Goal: Information Seeking & Learning: Check status

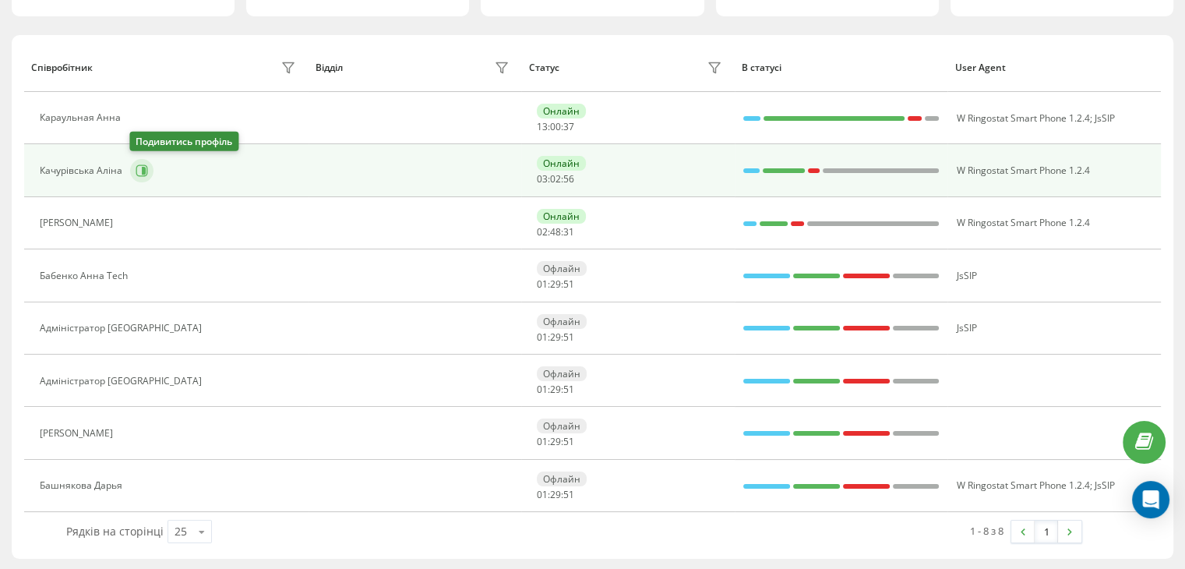
click at [149, 168] on button at bounding box center [141, 170] width 23 height 23
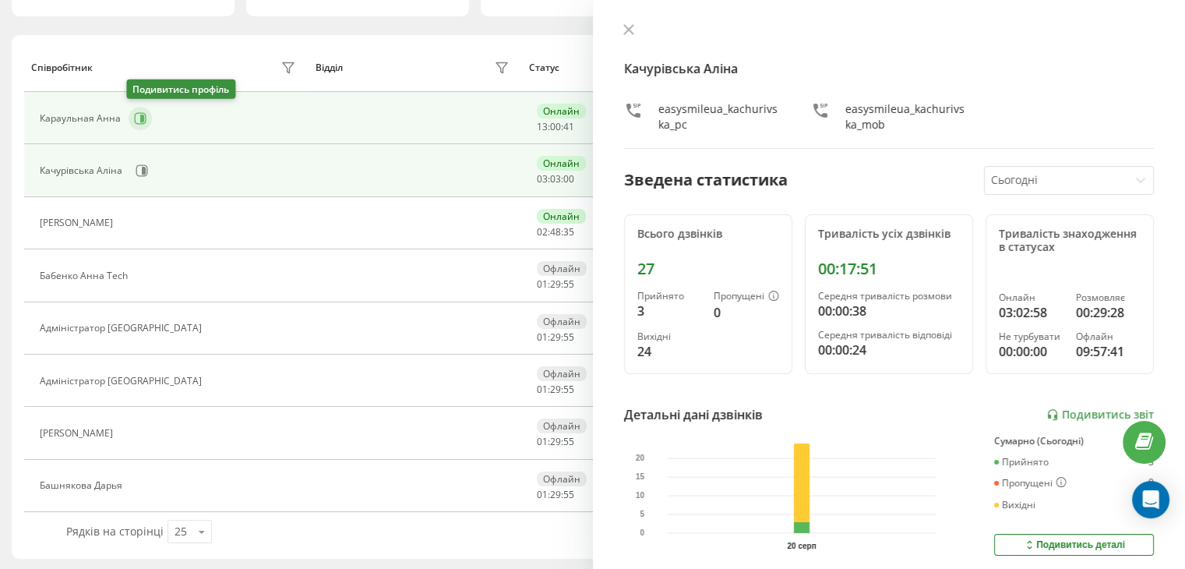
click at [140, 119] on icon at bounding box center [142, 119] width 4 height 8
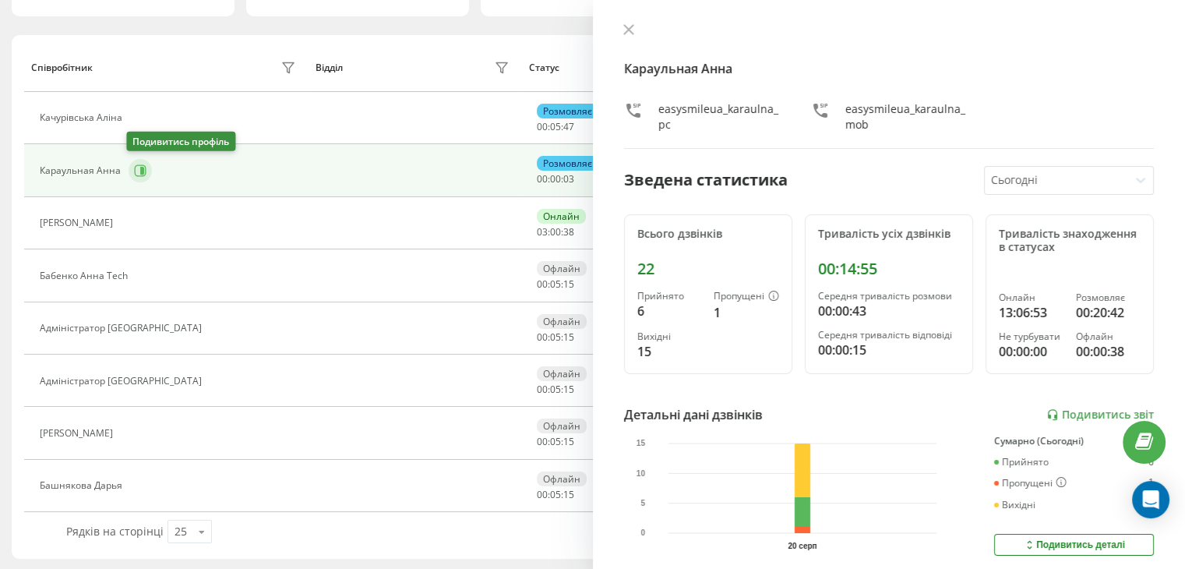
click at [141, 171] on icon at bounding box center [142, 171] width 4 height 8
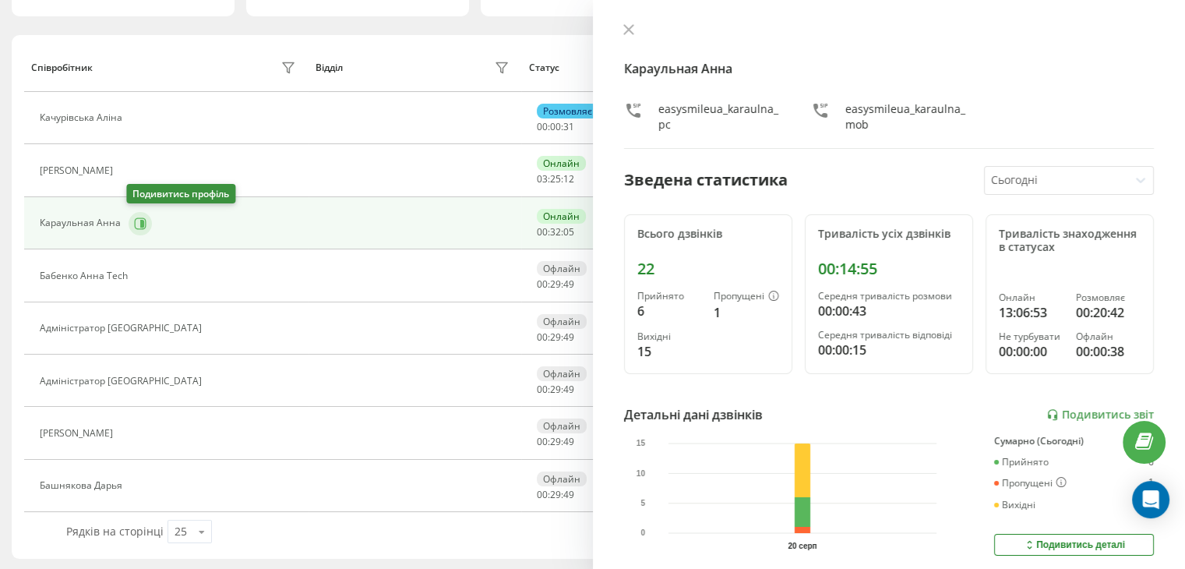
click at [140, 223] on icon at bounding box center [142, 223] width 4 height 8
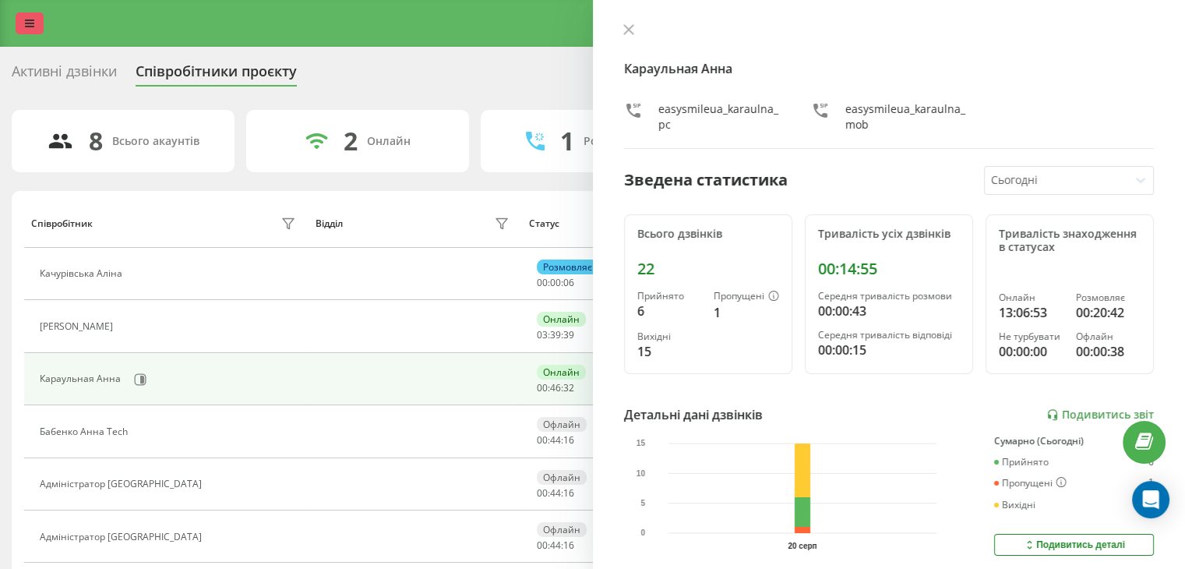
click at [28, 22] on icon at bounding box center [29, 23] width 9 height 11
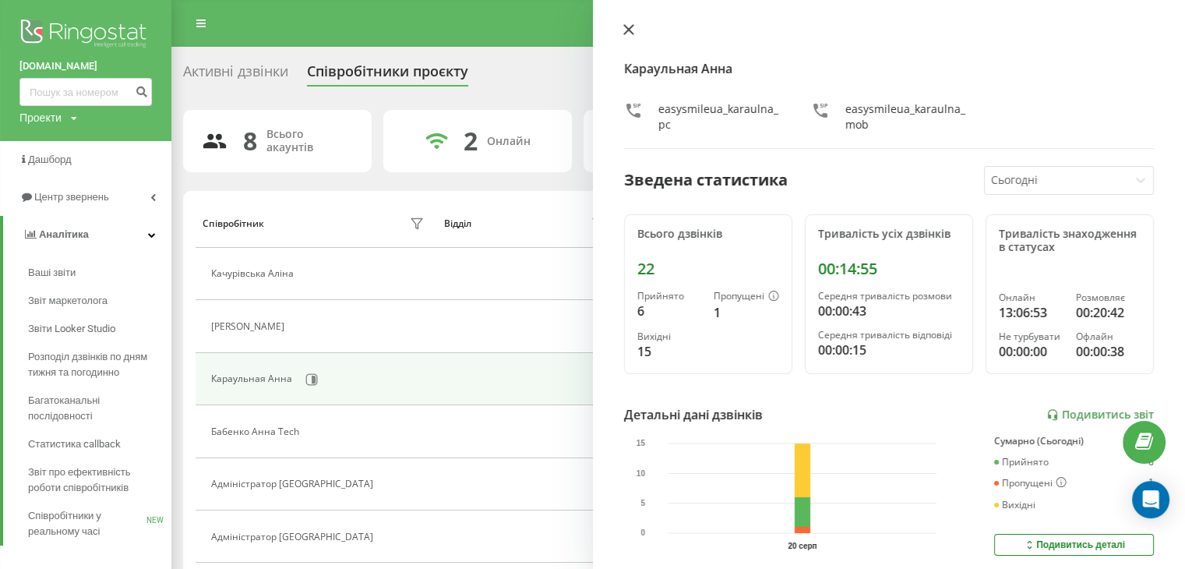
click at [639, 29] on div at bounding box center [889, 31] width 531 height 16
click at [629, 29] on icon at bounding box center [628, 29] width 9 height 9
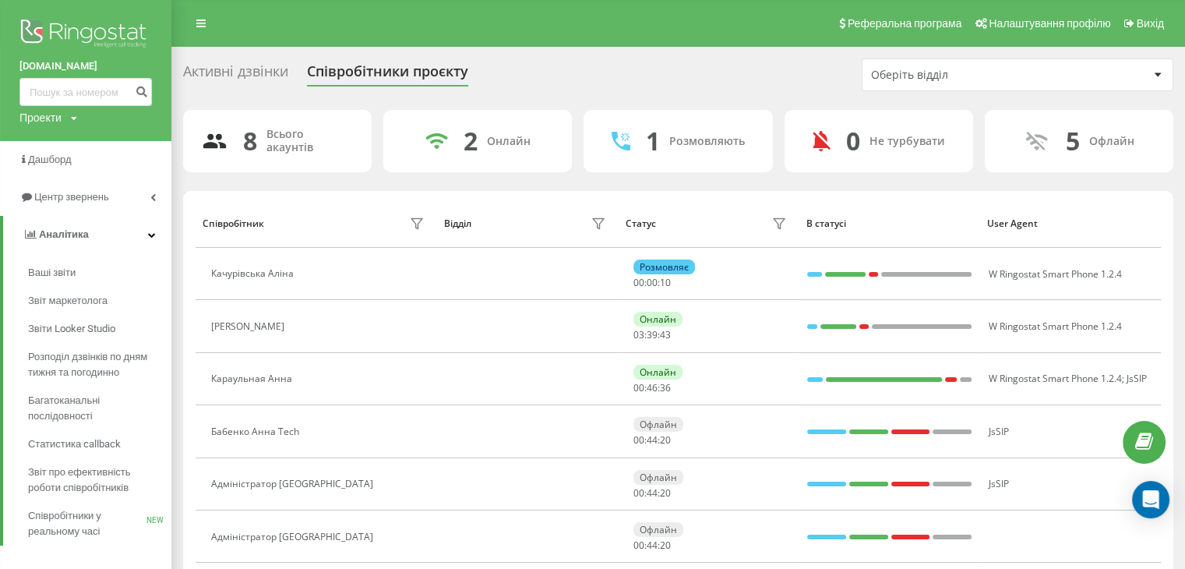
click at [736, 76] on div "Активні дзвінки Співробітники проєкту Оберіть відділ" at bounding box center [678, 74] width 991 height 33
click at [52, 194] on span "Центр звернень" at bounding box center [73, 197] width 79 height 12
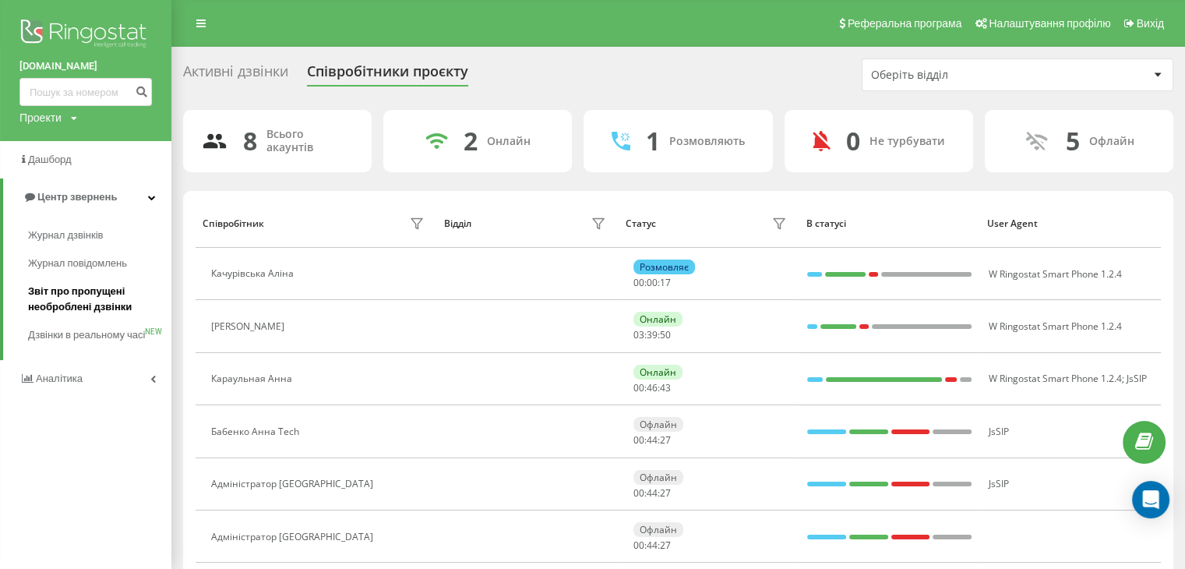
click at [78, 297] on span "Звіт про пропущені необроблені дзвінки" at bounding box center [96, 299] width 136 height 31
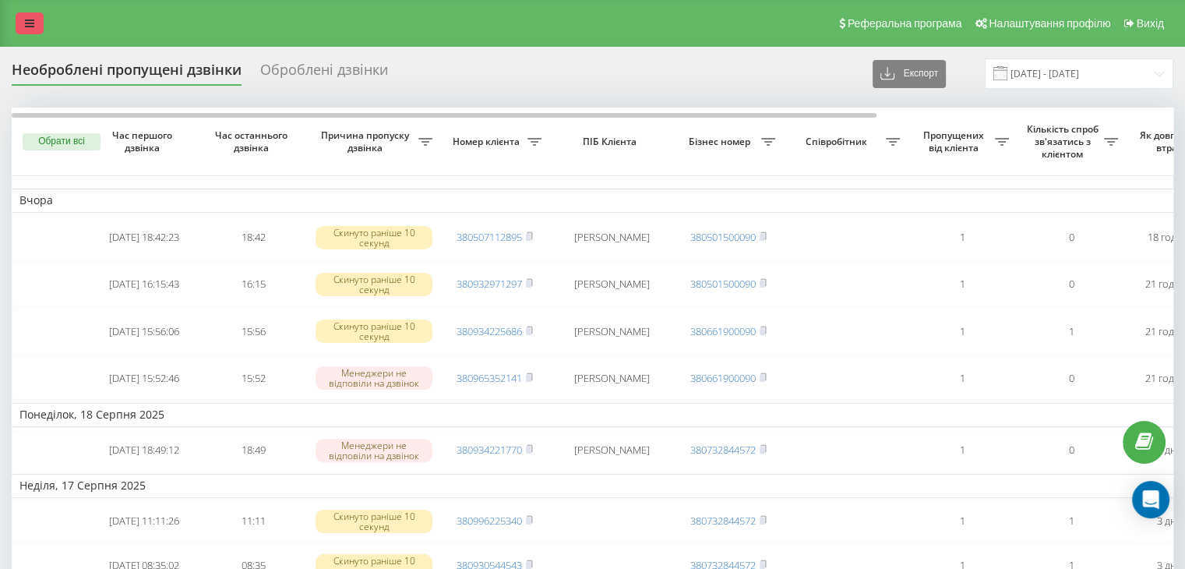
click at [28, 23] on icon at bounding box center [29, 23] width 9 height 11
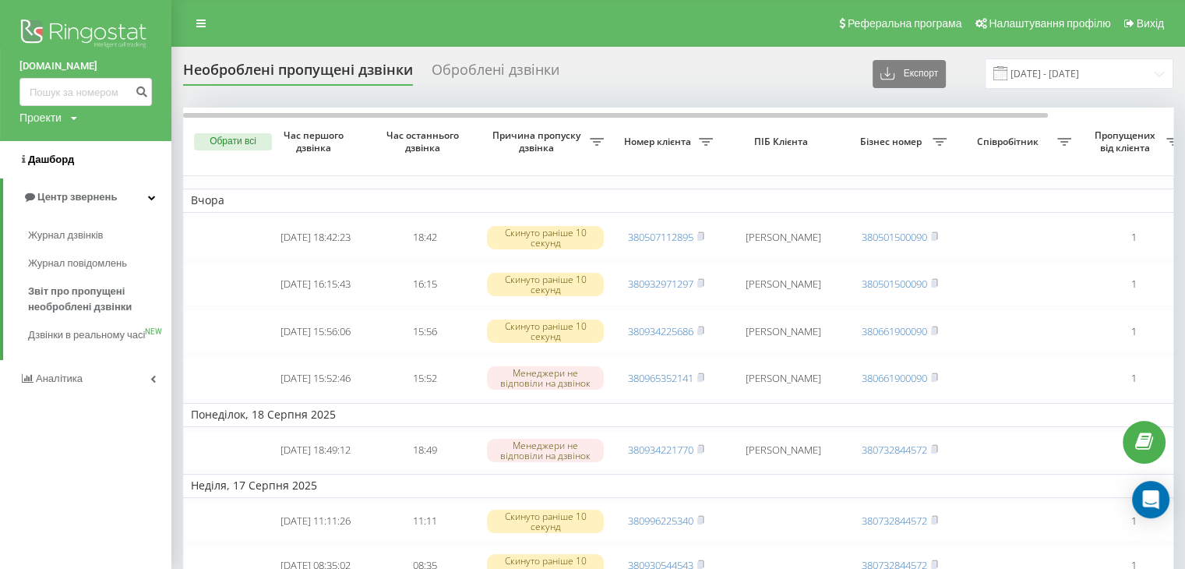
click at [77, 171] on link "Дашборд" at bounding box center [85, 159] width 171 height 37
click at [76, 203] on span "Центр звернень" at bounding box center [70, 197] width 94 height 16
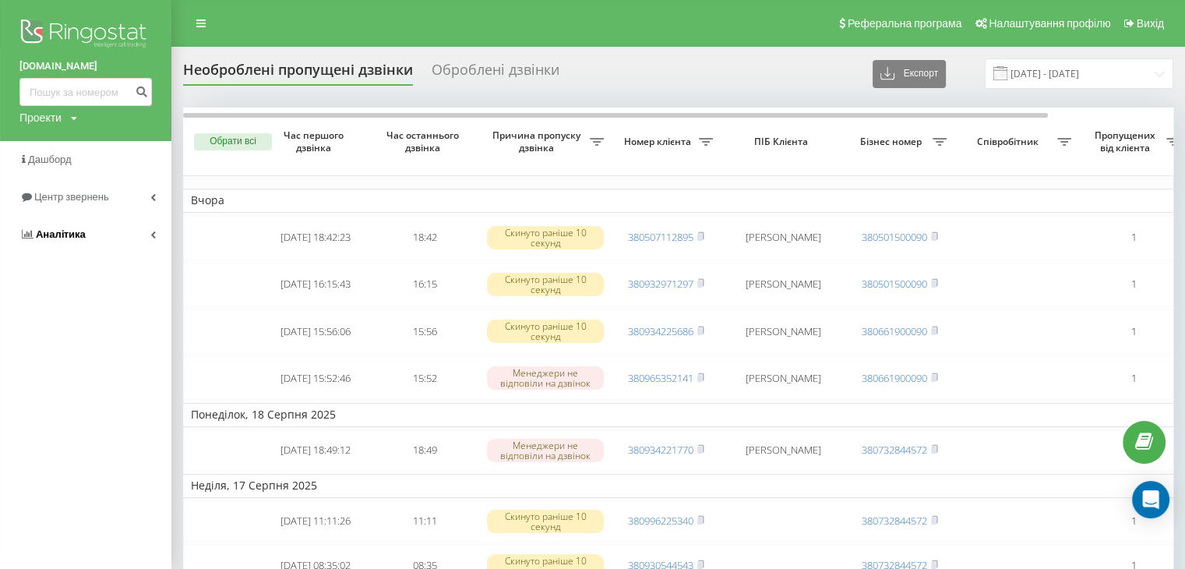
click at [66, 234] on span "Аналiтика" at bounding box center [61, 234] width 50 height 12
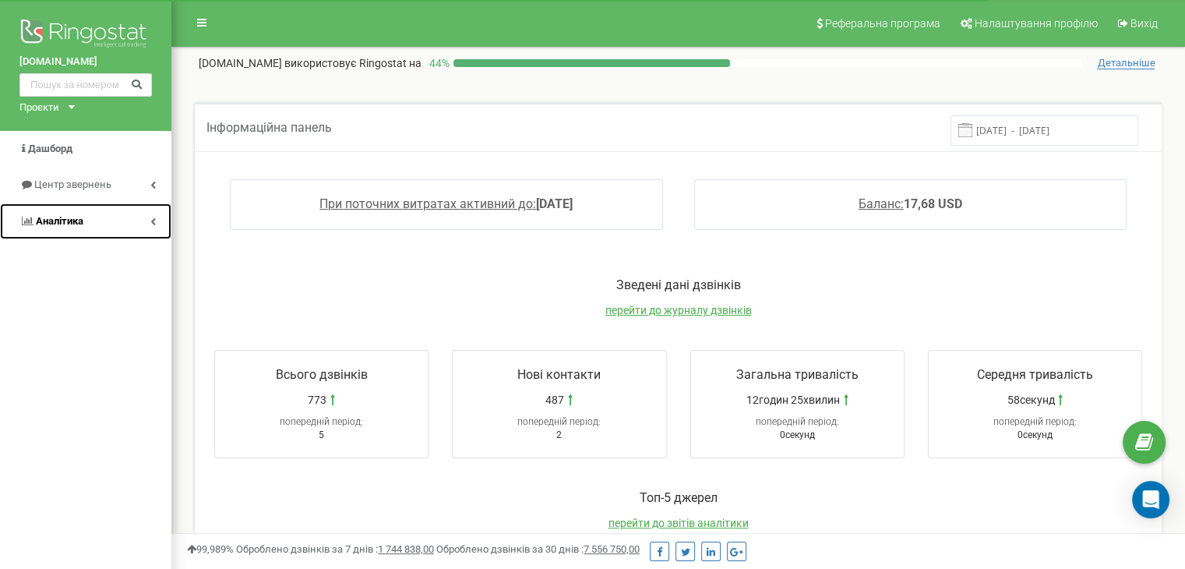
click at [82, 216] on span "Аналiтика" at bounding box center [60, 221] width 48 height 12
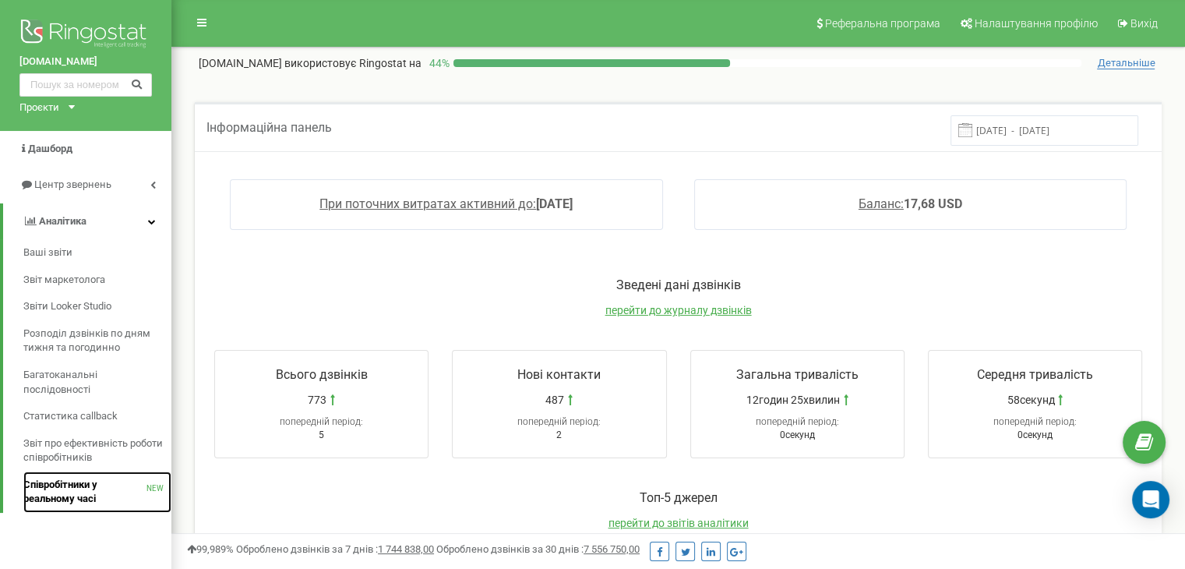
click at [72, 484] on span "Співробітники у реальному часі" at bounding box center [84, 492] width 123 height 29
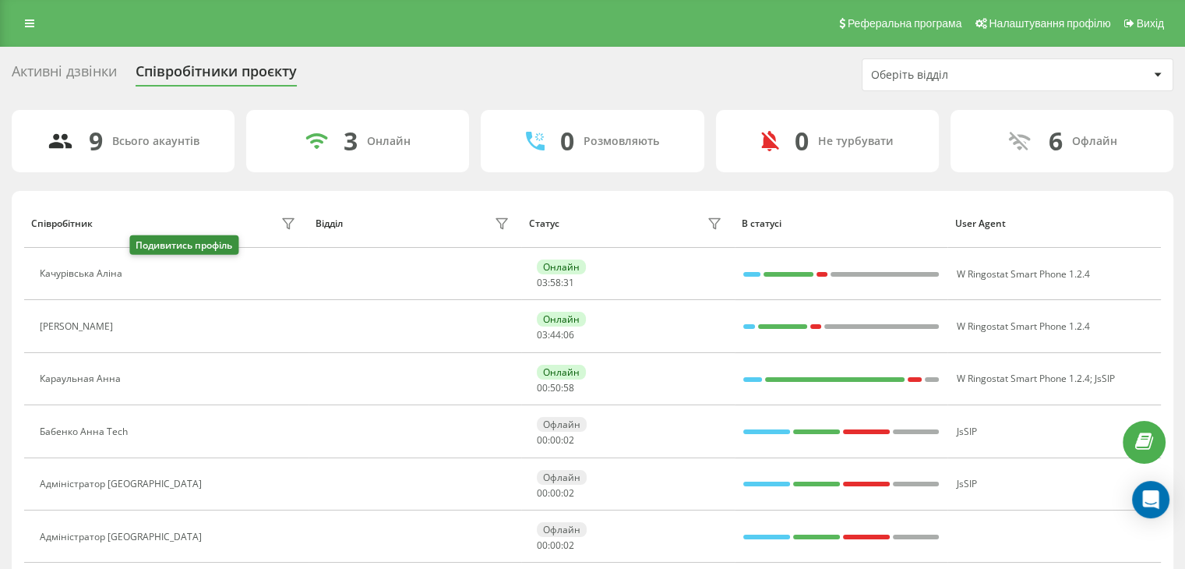
click at [139, 279] on icon at bounding box center [139, 274] width 12 height 12
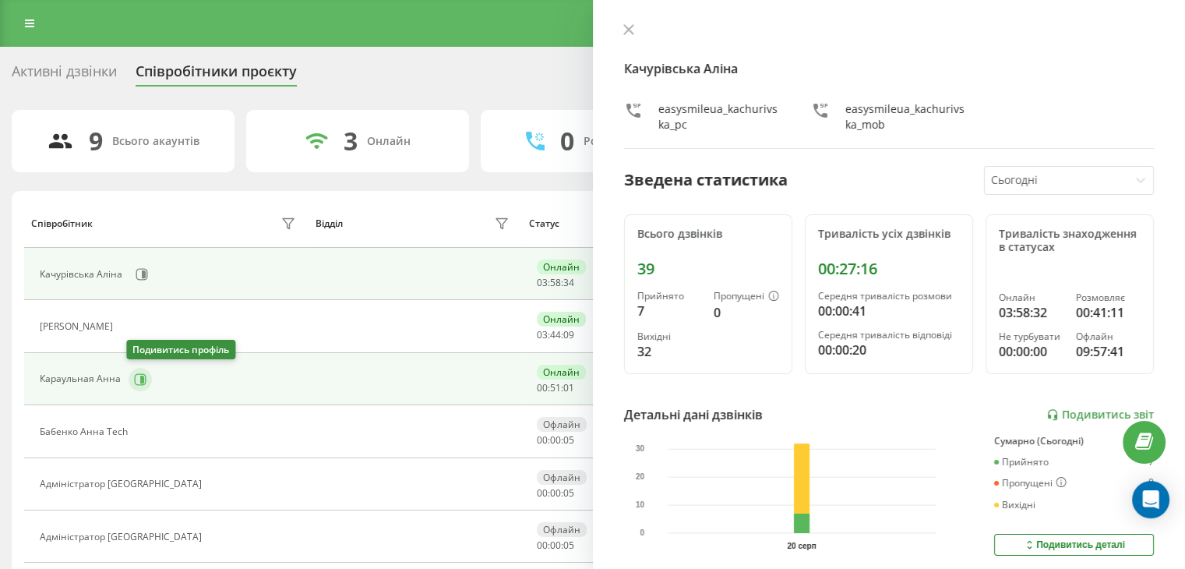
click at [140, 378] on icon at bounding box center [142, 379] width 4 height 8
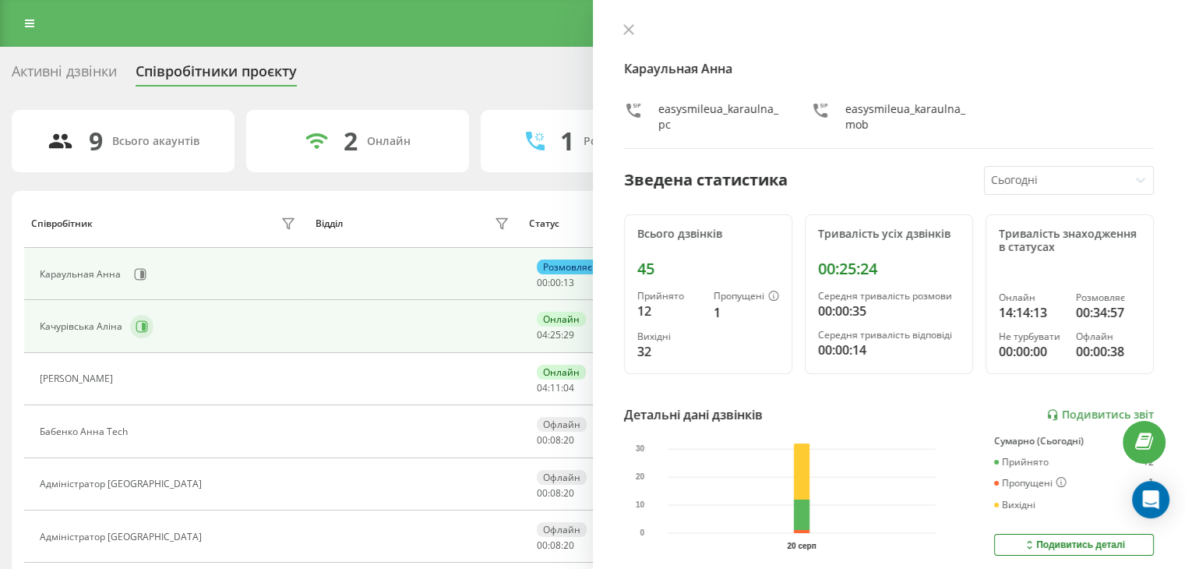
click at [129, 325] on div "Качурівська Аліна" at bounding box center [170, 326] width 260 height 26
click at [136, 326] on icon at bounding box center [142, 326] width 12 height 12
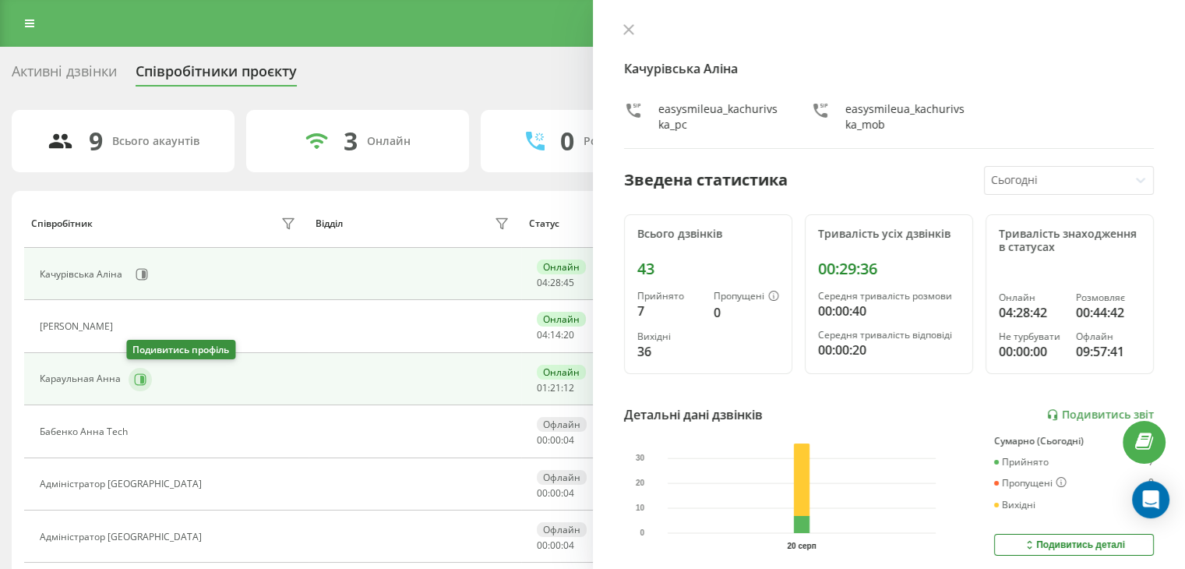
click at [143, 377] on icon at bounding box center [141, 379] width 12 height 12
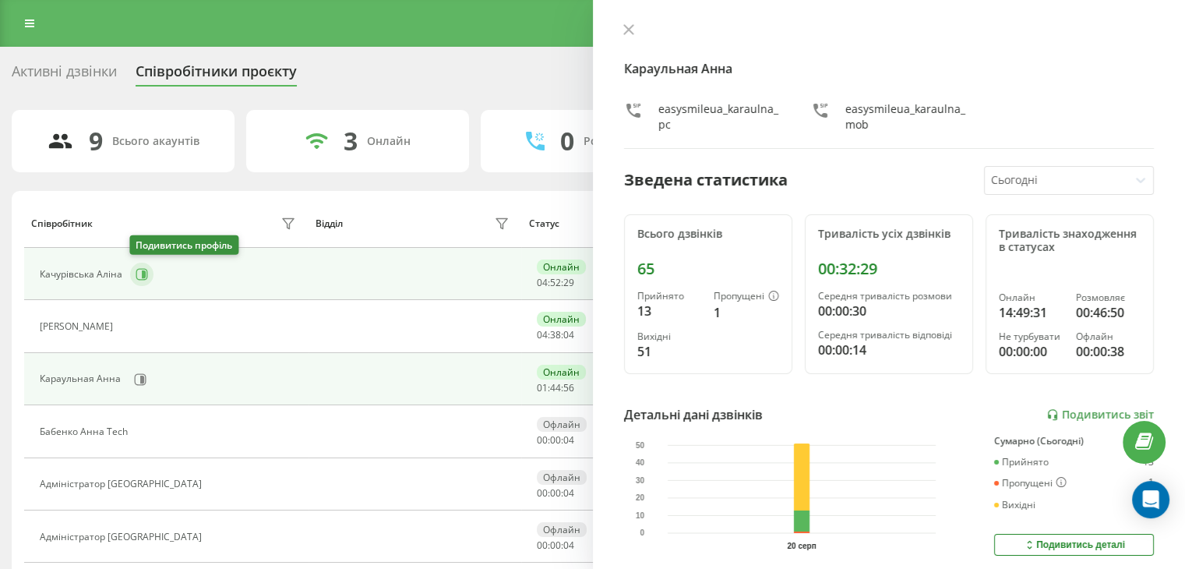
click at [145, 281] on button at bounding box center [141, 274] width 23 height 23
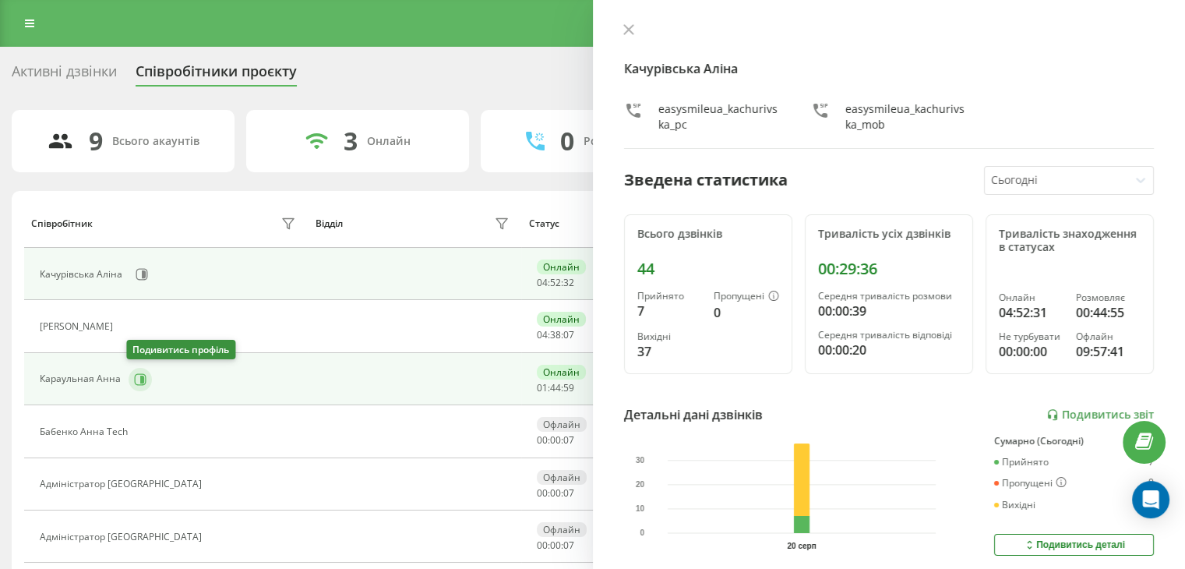
click at [135, 378] on icon at bounding box center [141, 379] width 12 height 12
